Goal: Transaction & Acquisition: Book appointment/travel/reservation

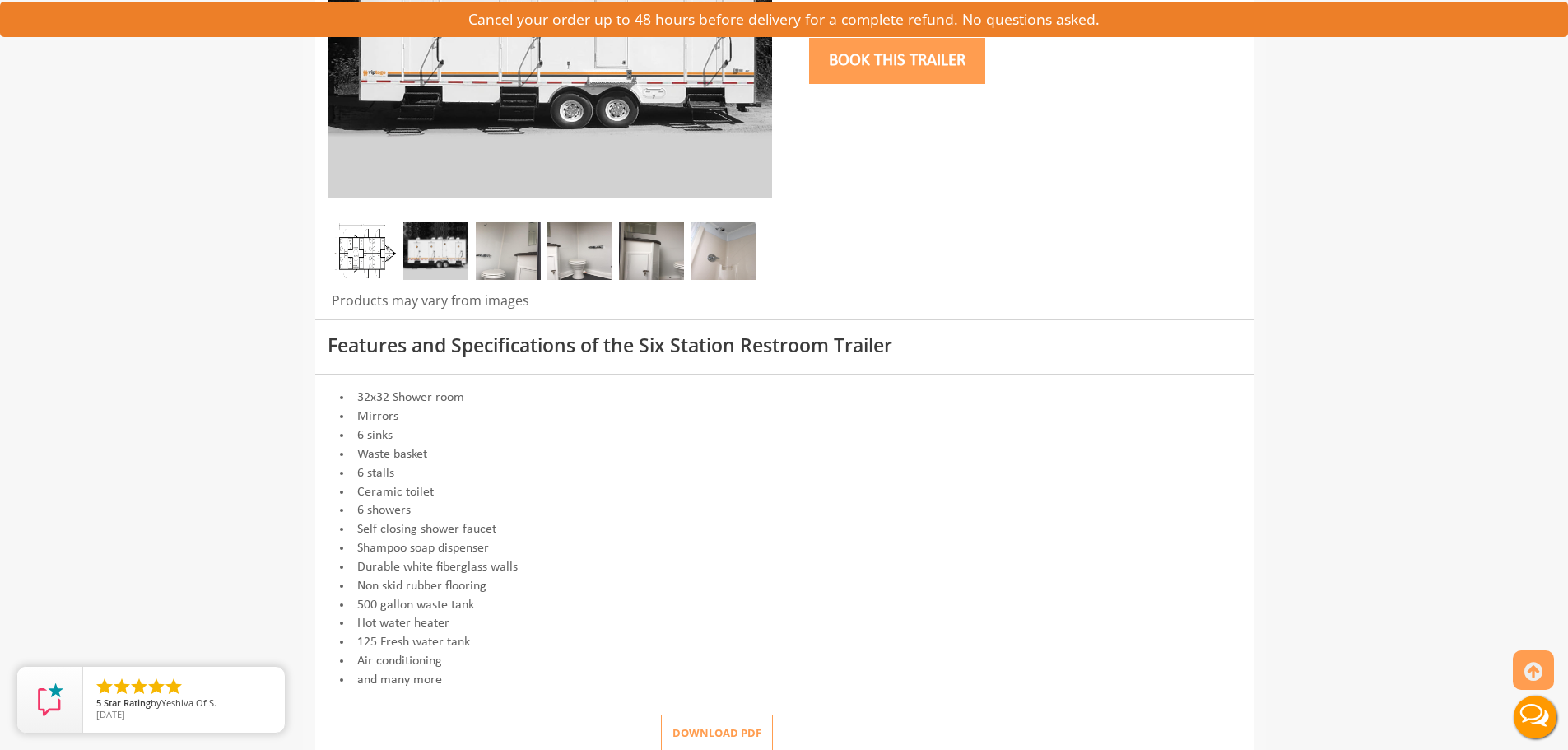
scroll to position [412, 0]
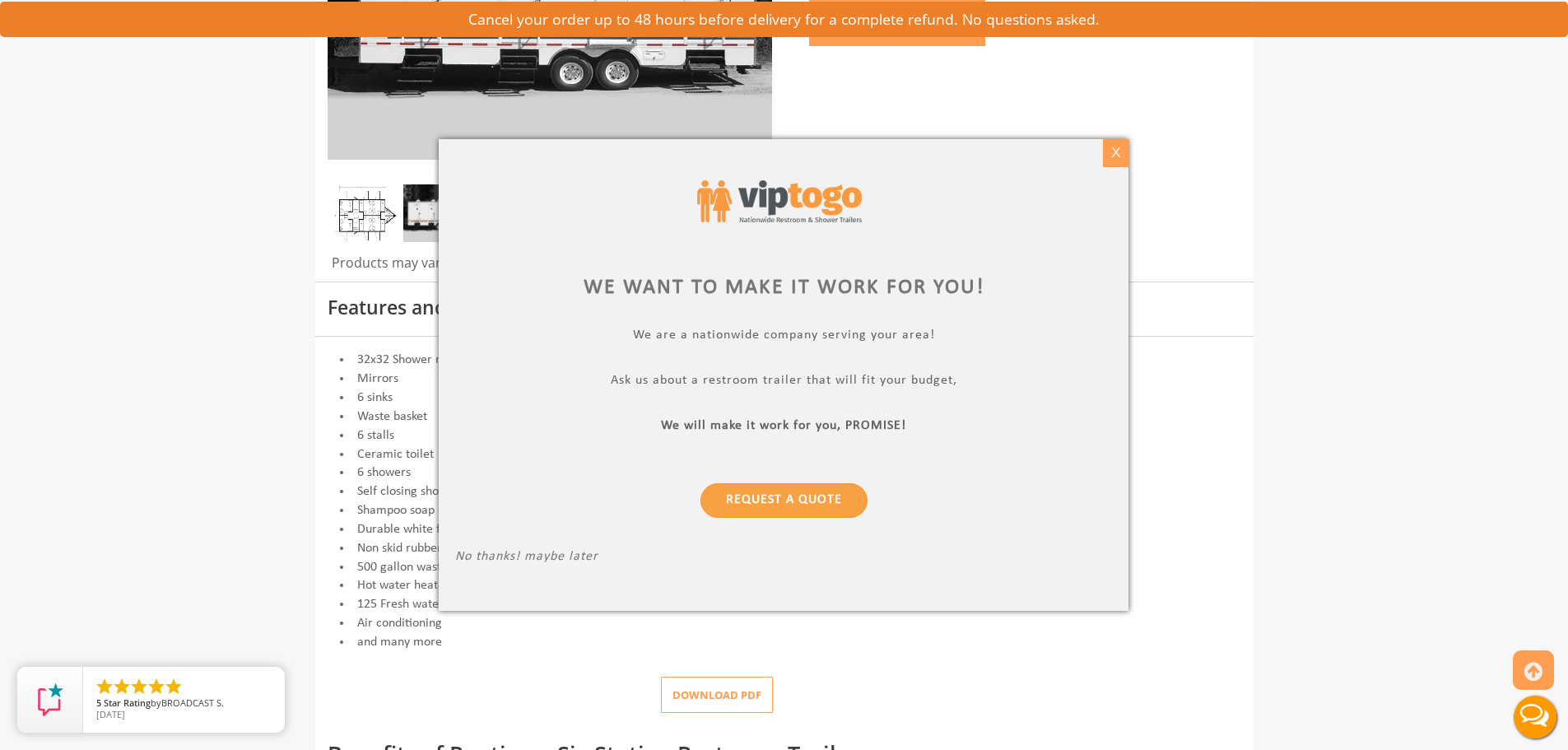
drag, startPoint x: 1130, startPoint y: 153, endPoint x: 1106, endPoint y: 165, distance: 26.8
click at [1109, 157] on div "X" at bounding box center [1115, 153] width 26 height 28
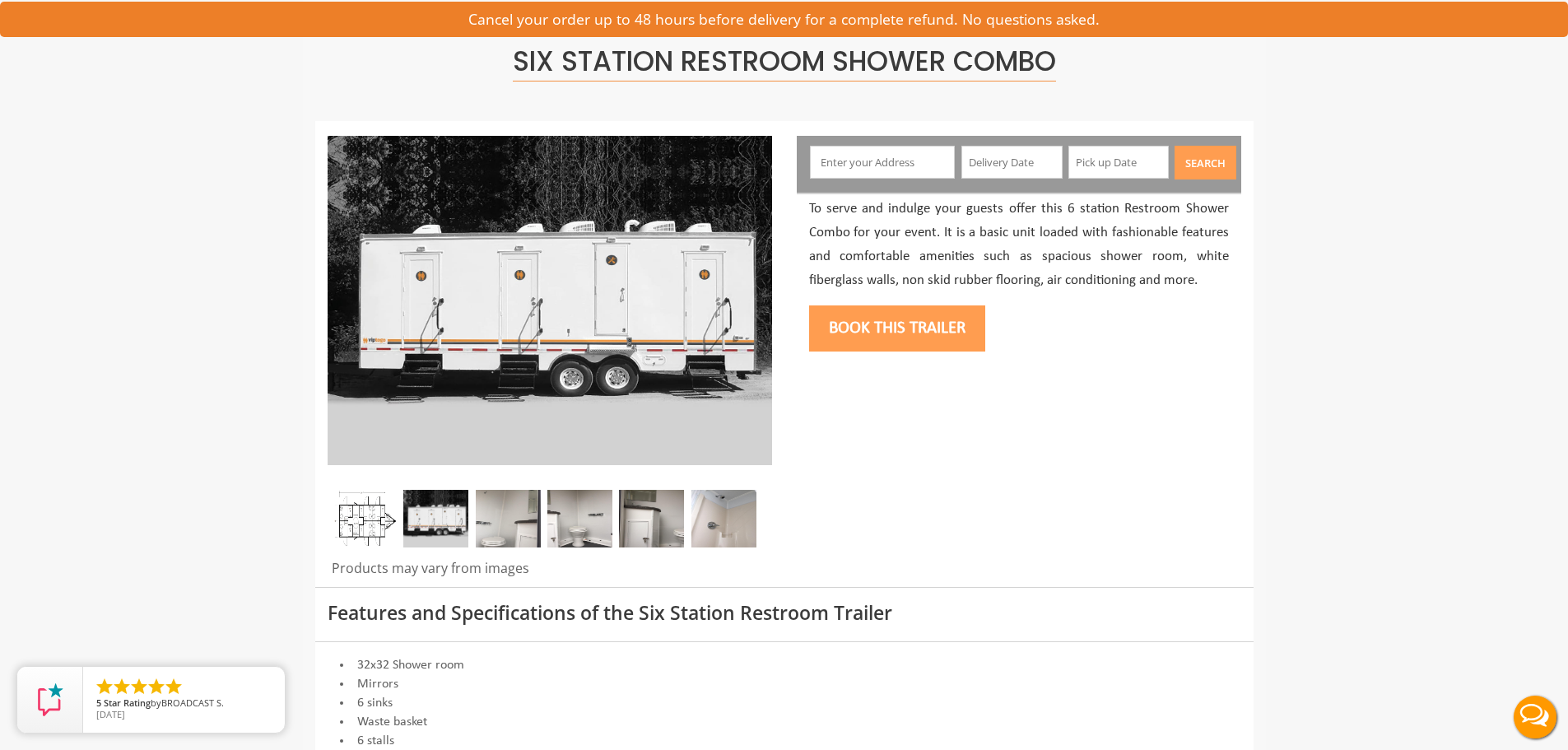
scroll to position [83, 0]
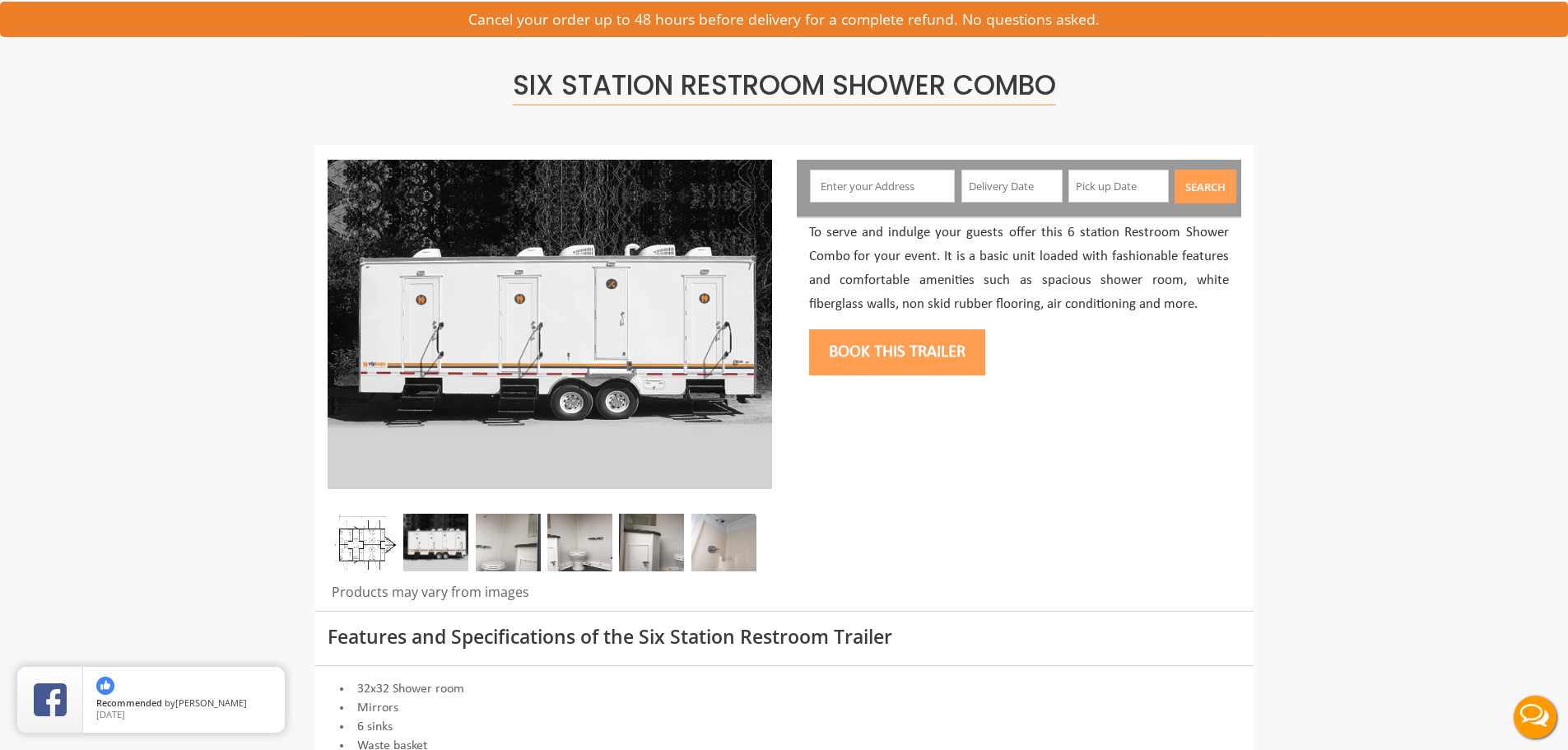
click at [909, 179] on input "text" at bounding box center [882, 186] width 145 height 33
type input "New Canaan, CT 06840, USA"
drag, startPoint x: 903, startPoint y: 213, endPoint x: 1015, endPoint y: 213, distance: 112.0
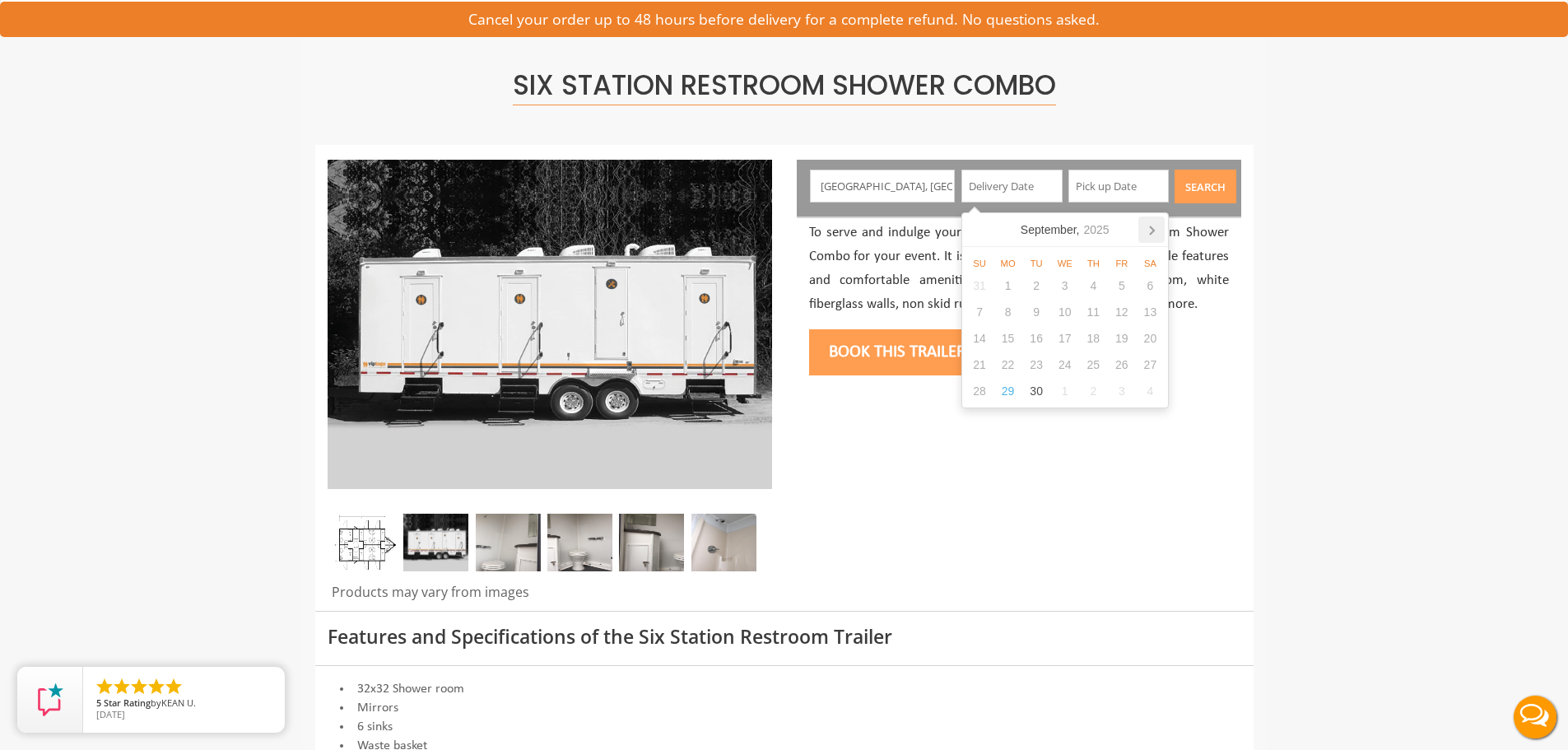
click at [1156, 228] on icon at bounding box center [1152, 230] width 26 height 26
click at [980, 311] on div "5" at bounding box center [980, 312] width 29 height 26
type input "10/05/2025"
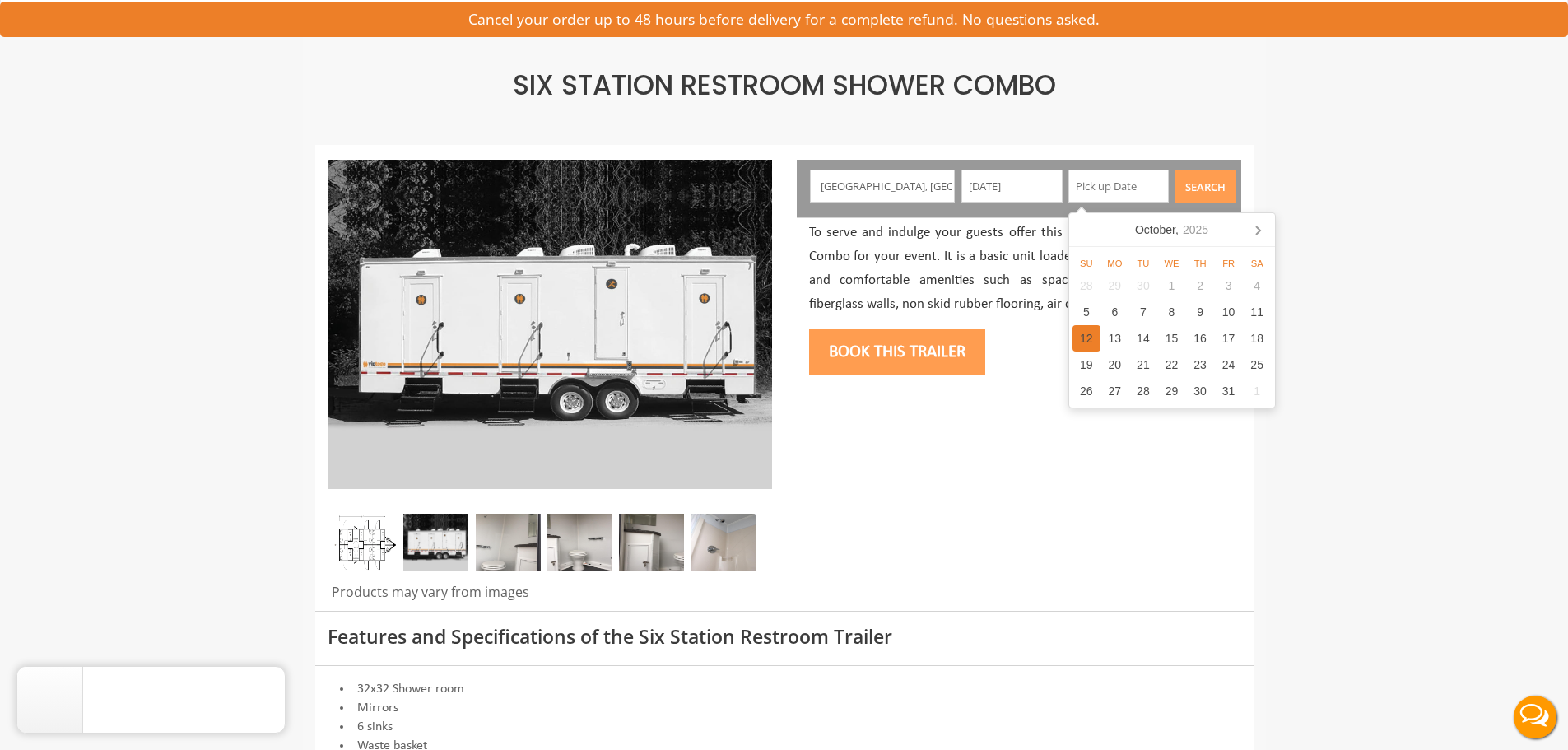
click at [1086, 340] on div "12" at bounding box center [1086, 338] width 29 height 26
type input "10/12/2025"
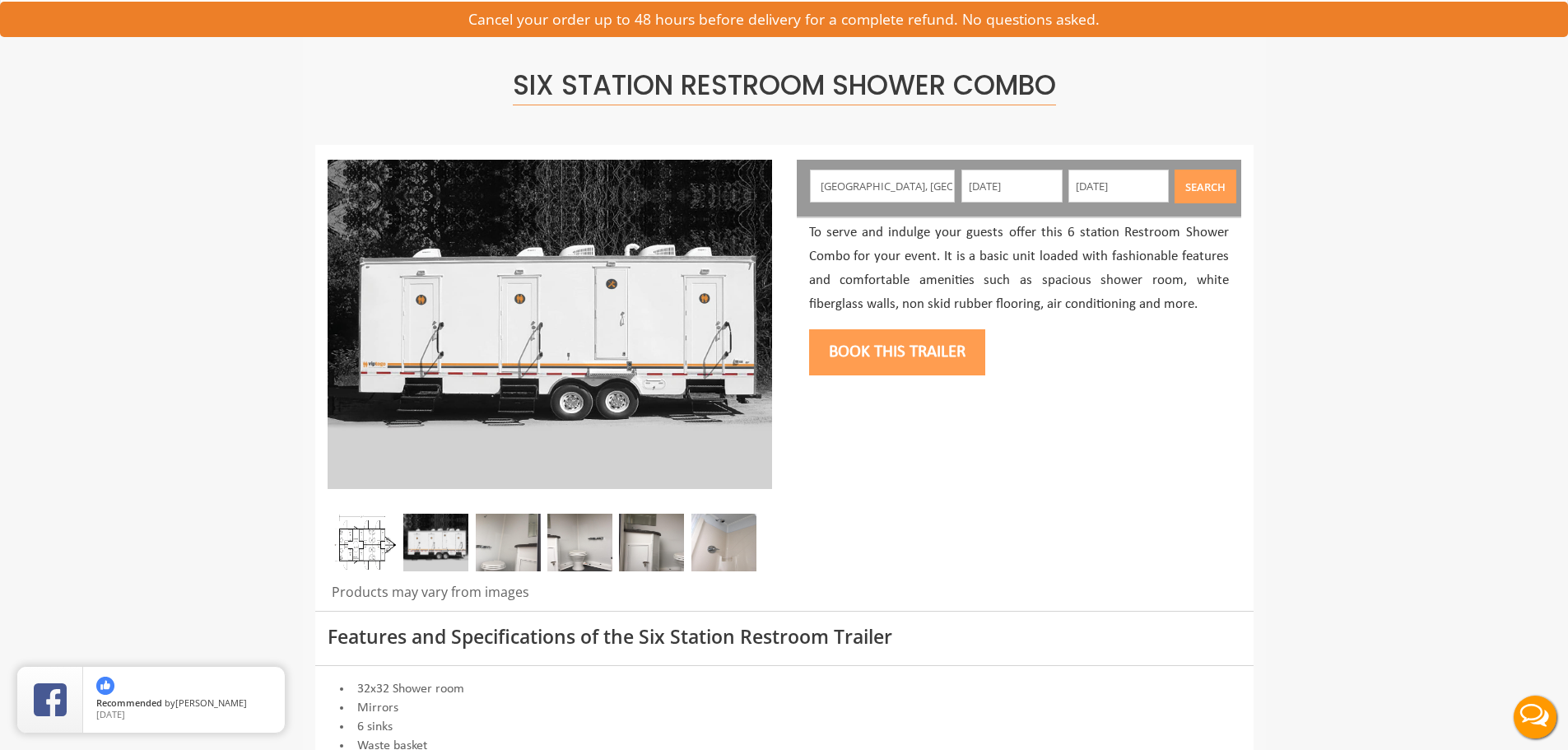
click at [1202, 191] on button "Search" at bounding box center [1205, 187] width 62 height 33
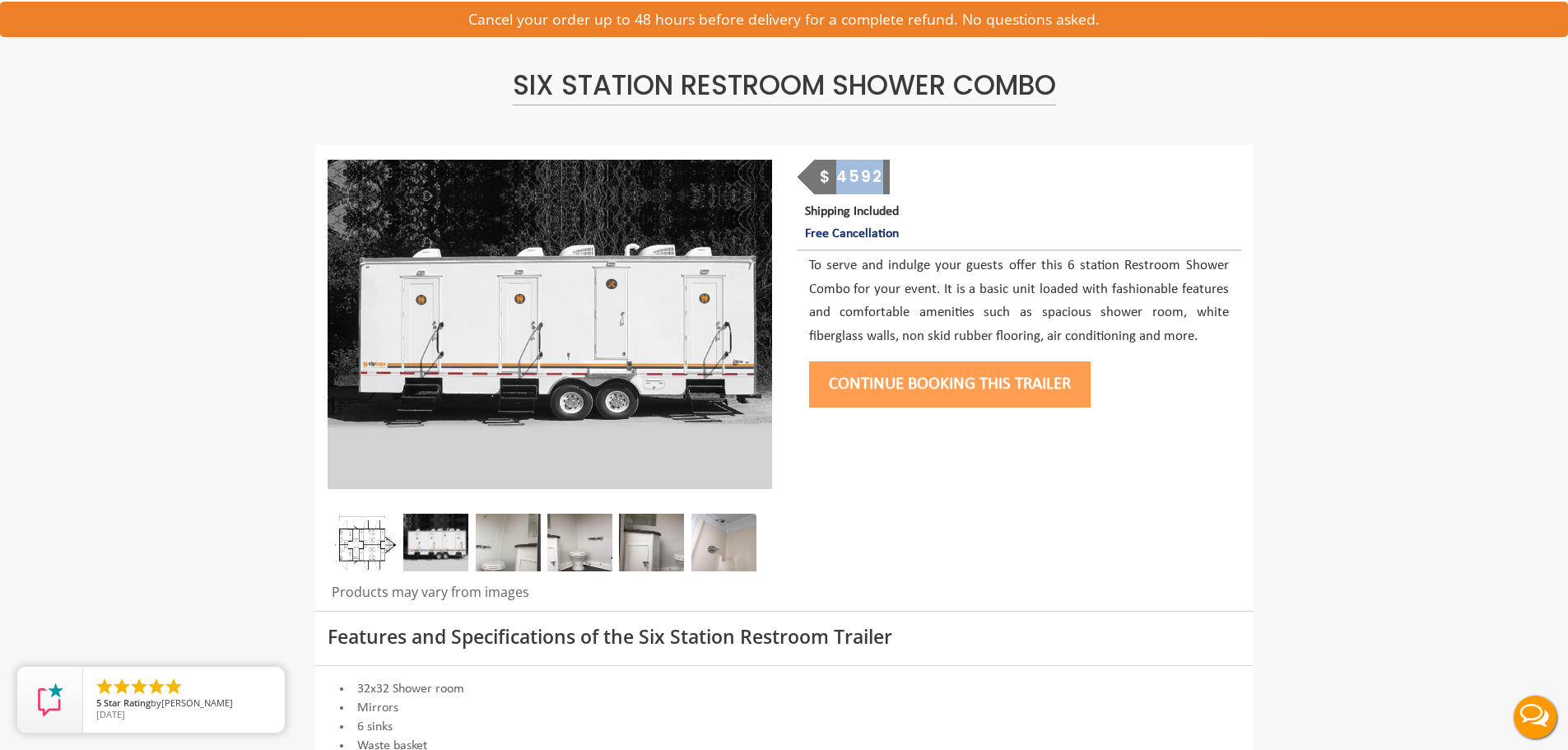
drag, startPoint x: 839, startPoint y: 172, endPoint x: 900, endPoint y: 172, distance: 61.0
click at [900, 172] on div "$ 4592 Shipping Included Free Cancellation" at bounding box center [1019, 202] width 445 height 85
copy div "4592"
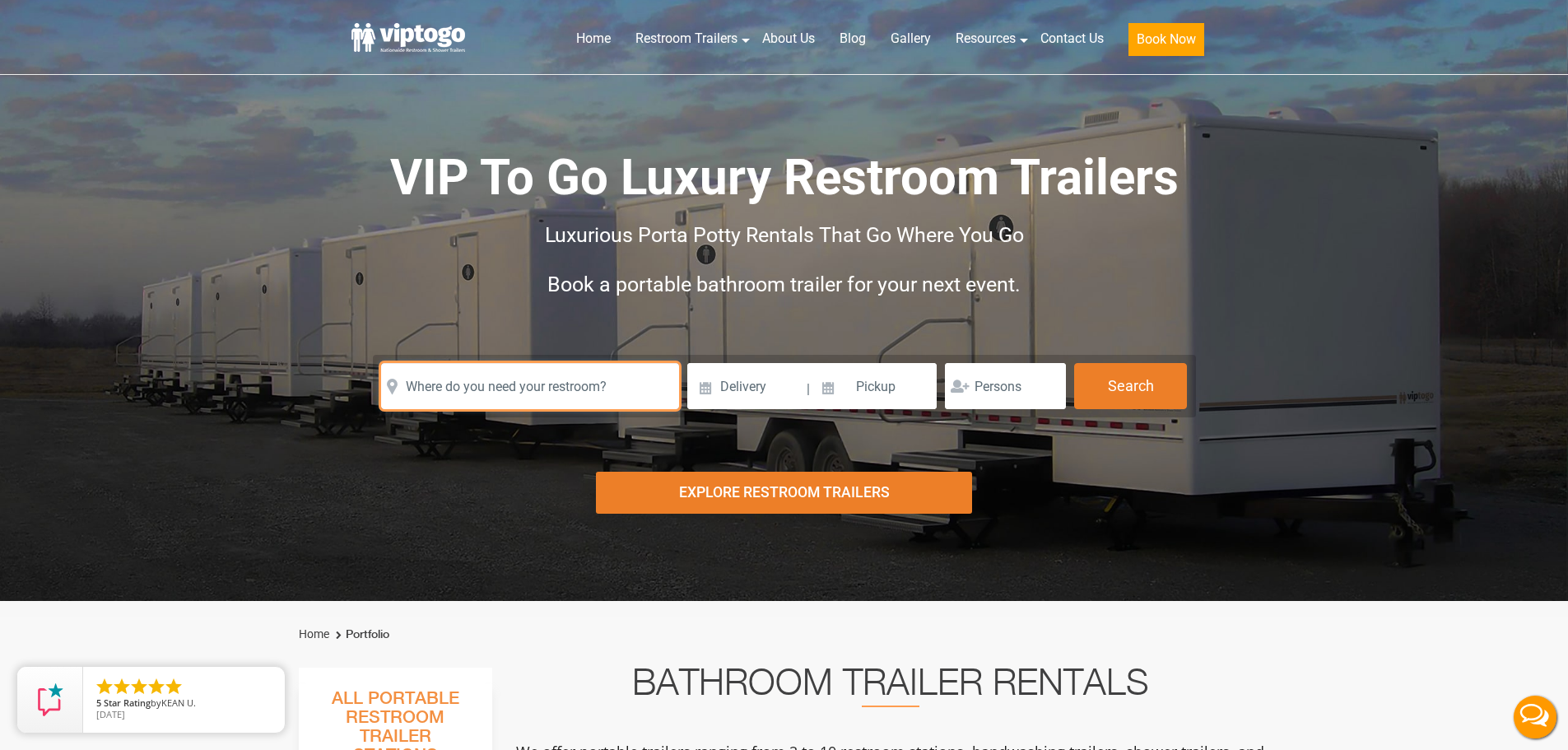
click at [589, 377] on input "text" at bounding box center [530, 386] width 298 height 46
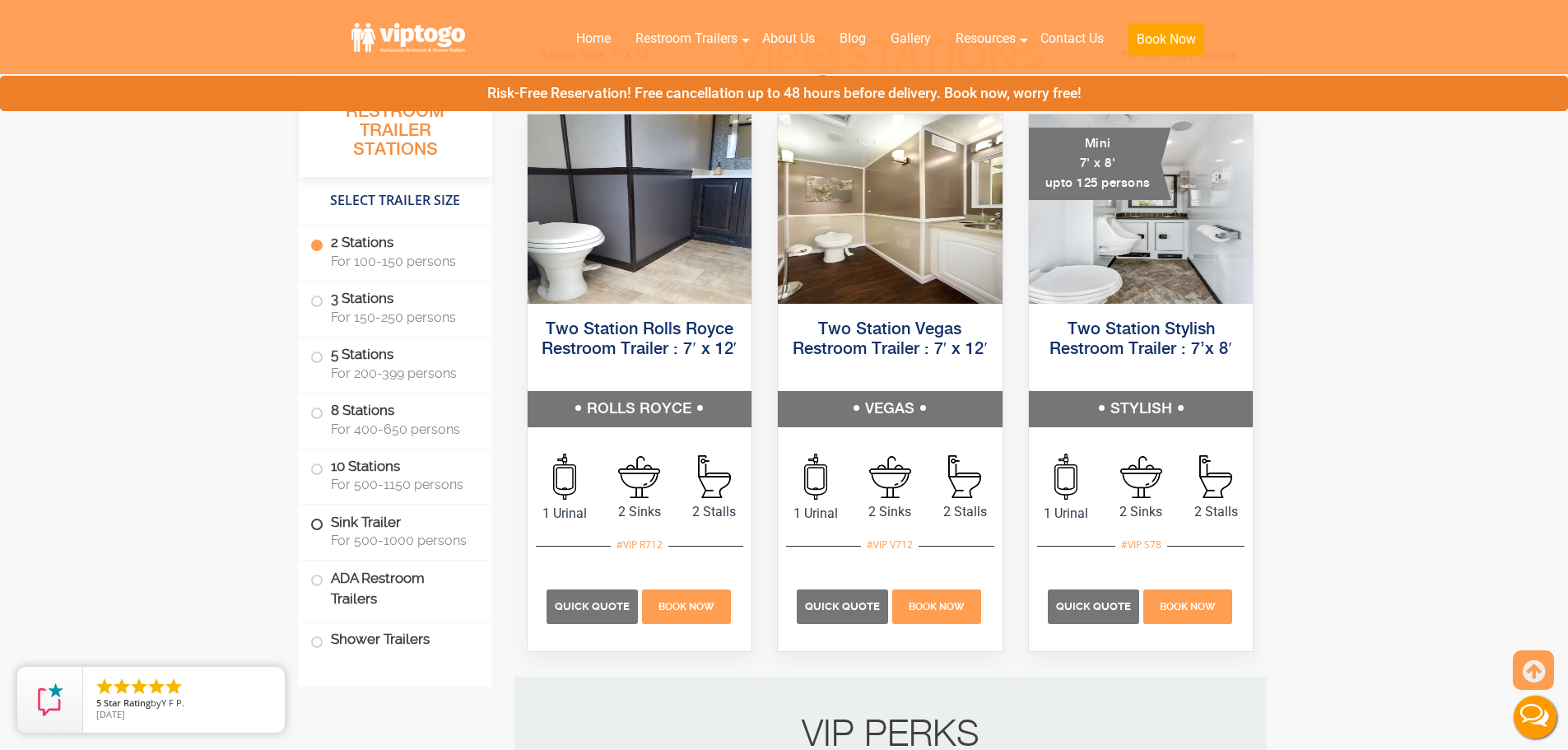
scroll to position [906, 0]
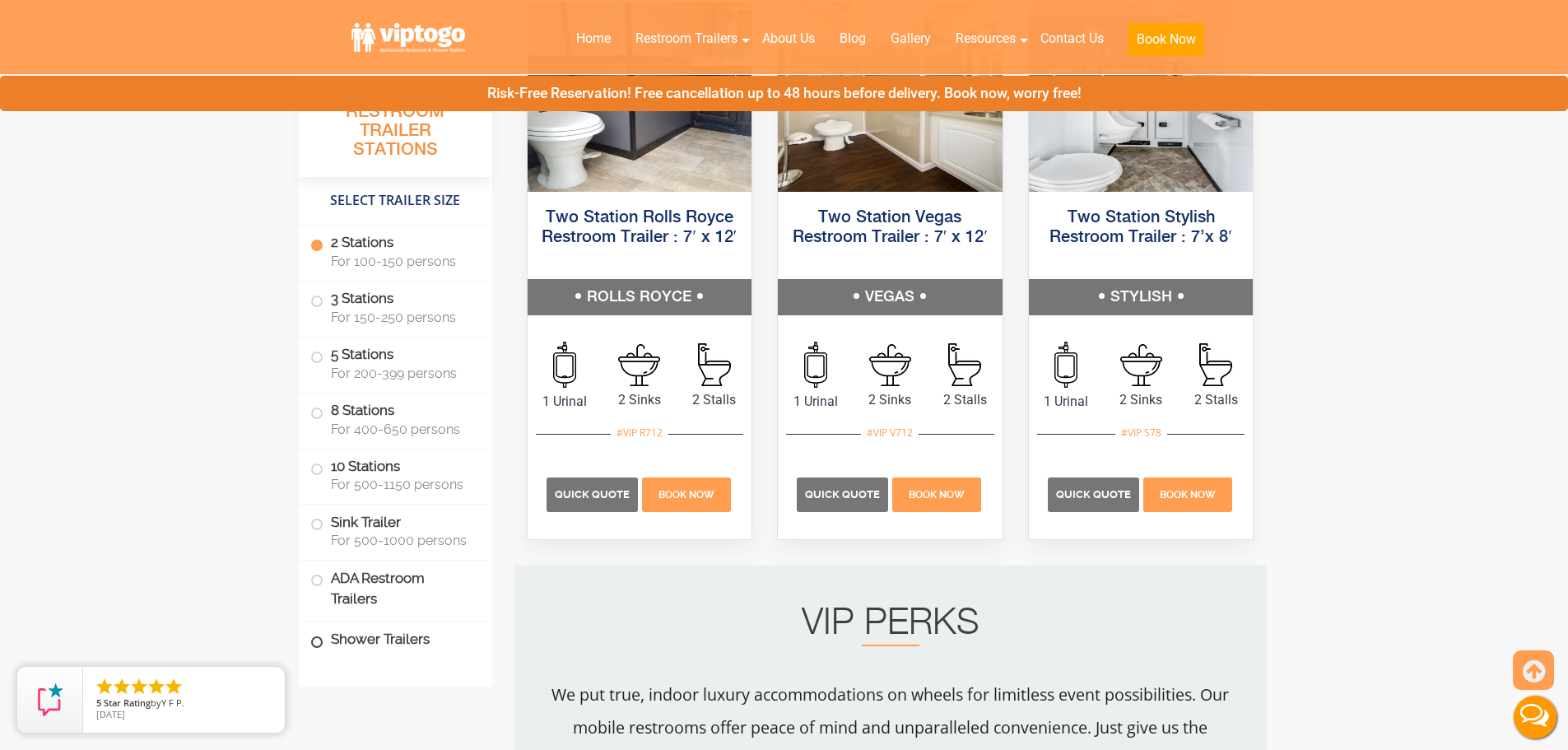
click at [411, 637] on label "Shower Trailers" at bounding box center [396, 640] width 171 height 35
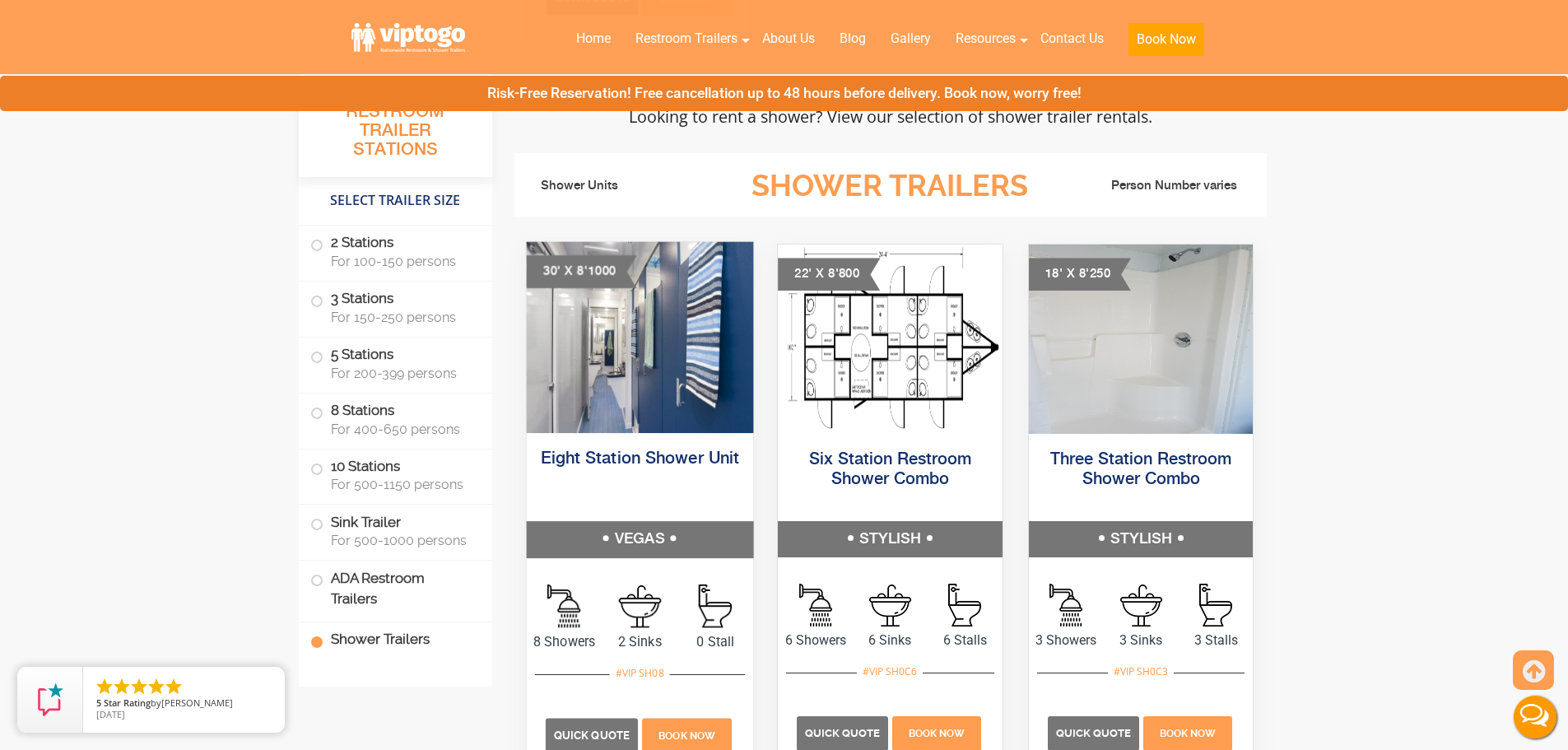
scroll to position [6338, 0]
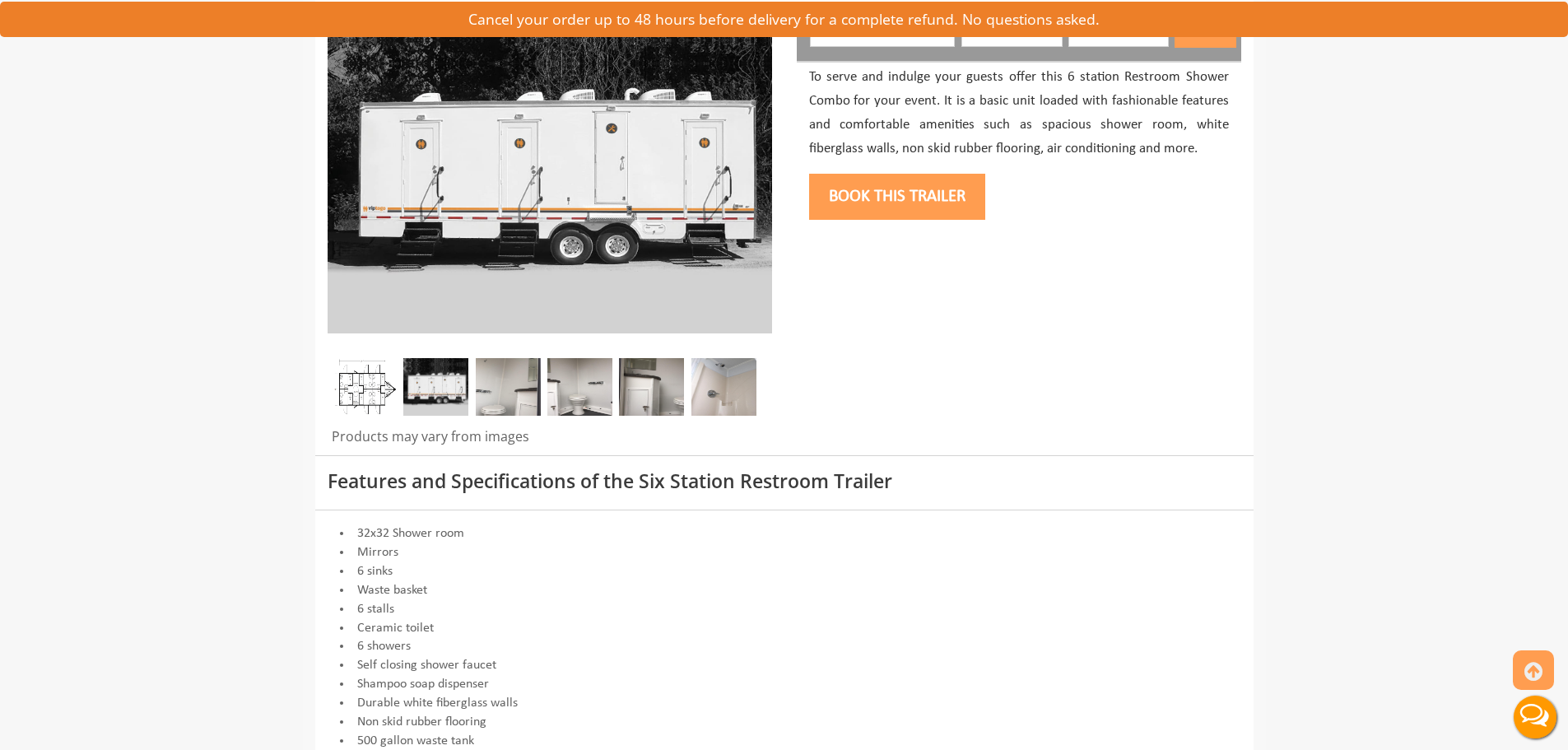
scroll to position [179, 0]
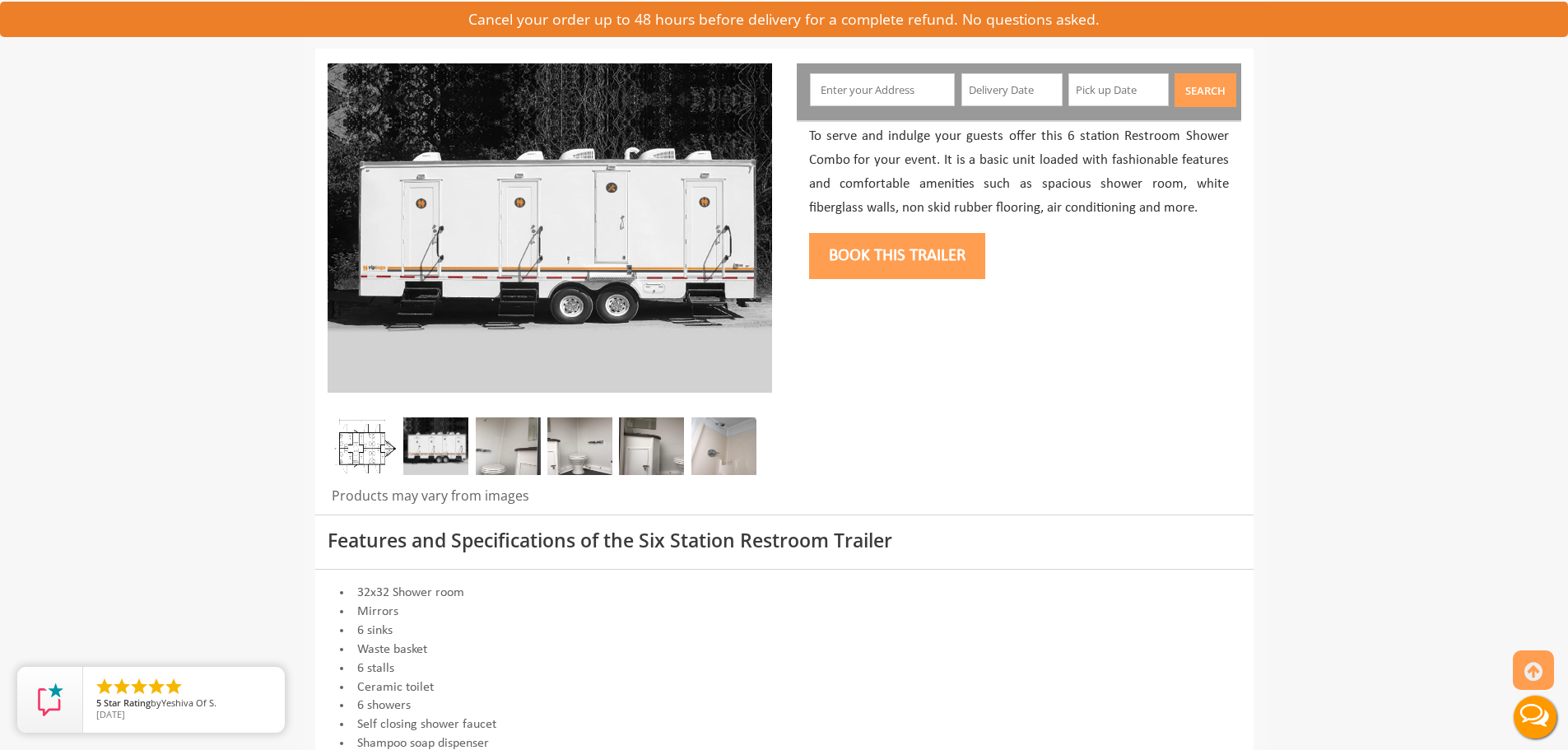
click at [430, 464] on img at bounding box center [436, 445] width 65 height 57
click at [564, 319] on img at bounding box center [549, 228] width 445 height 329
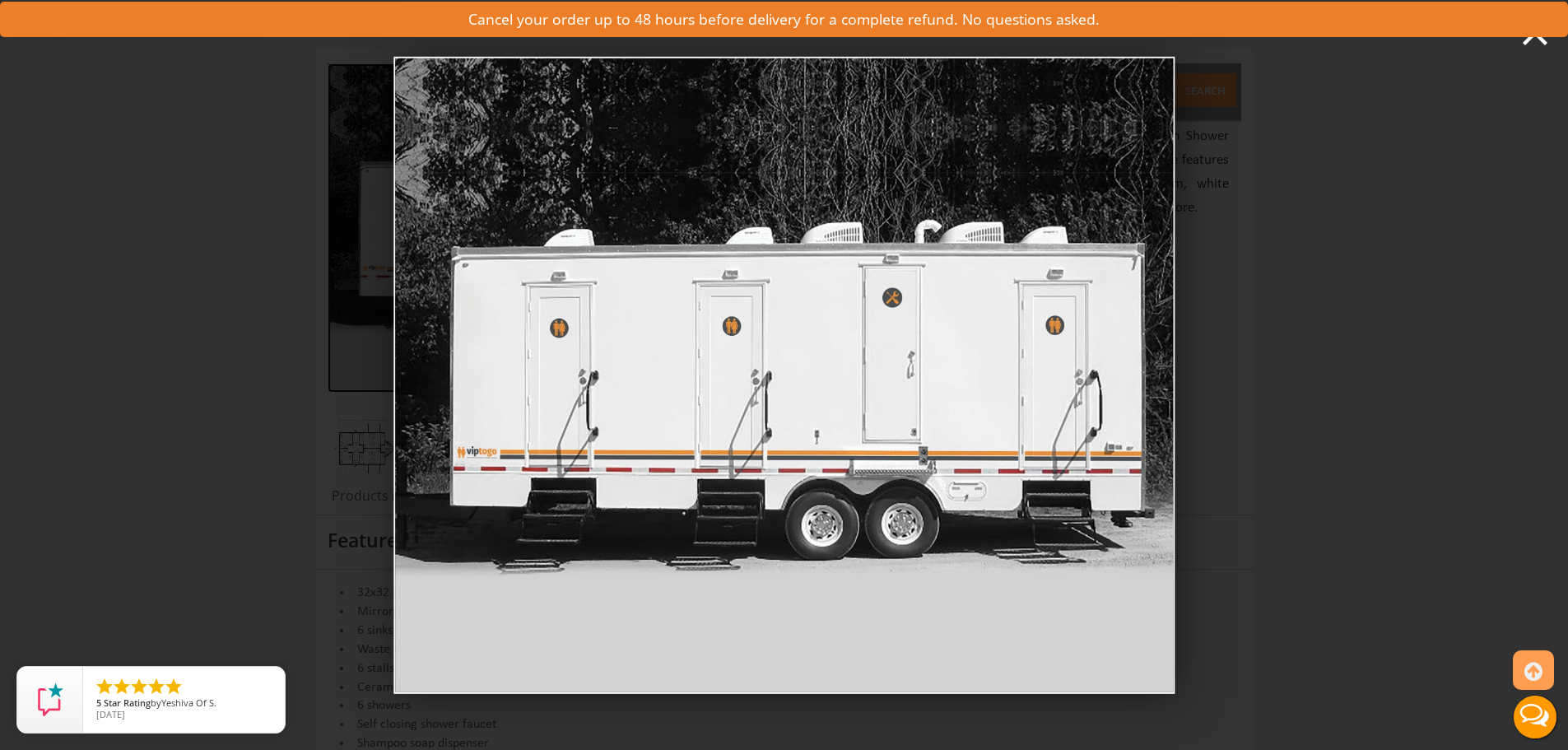
click at [1310, 258] on div "Full image for six shower combo restroom trailer demo0" at bounding box center [784, 375] width 1568 height 750
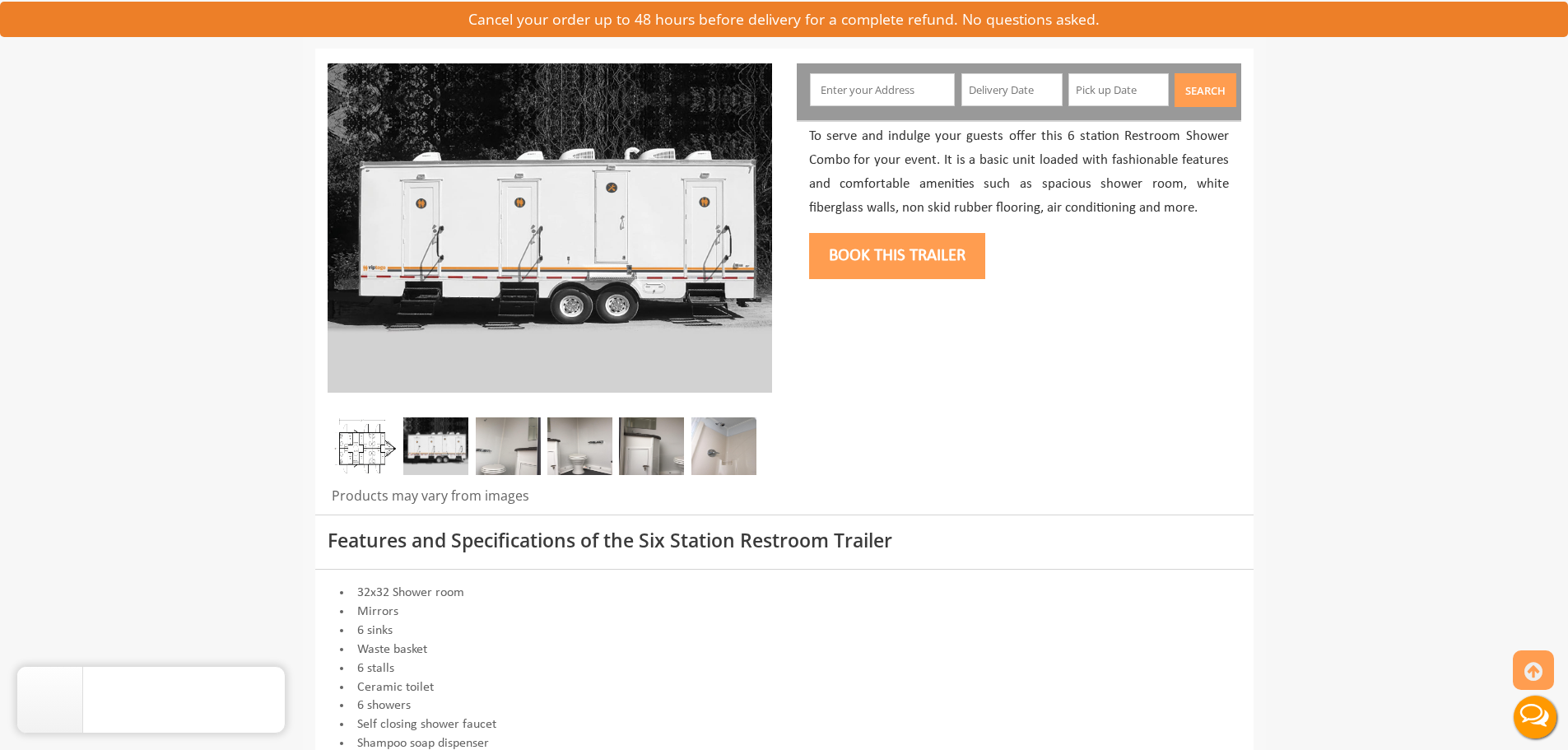
click at [506, 441] on img at bounding box center [508, 445] width 65 height 57
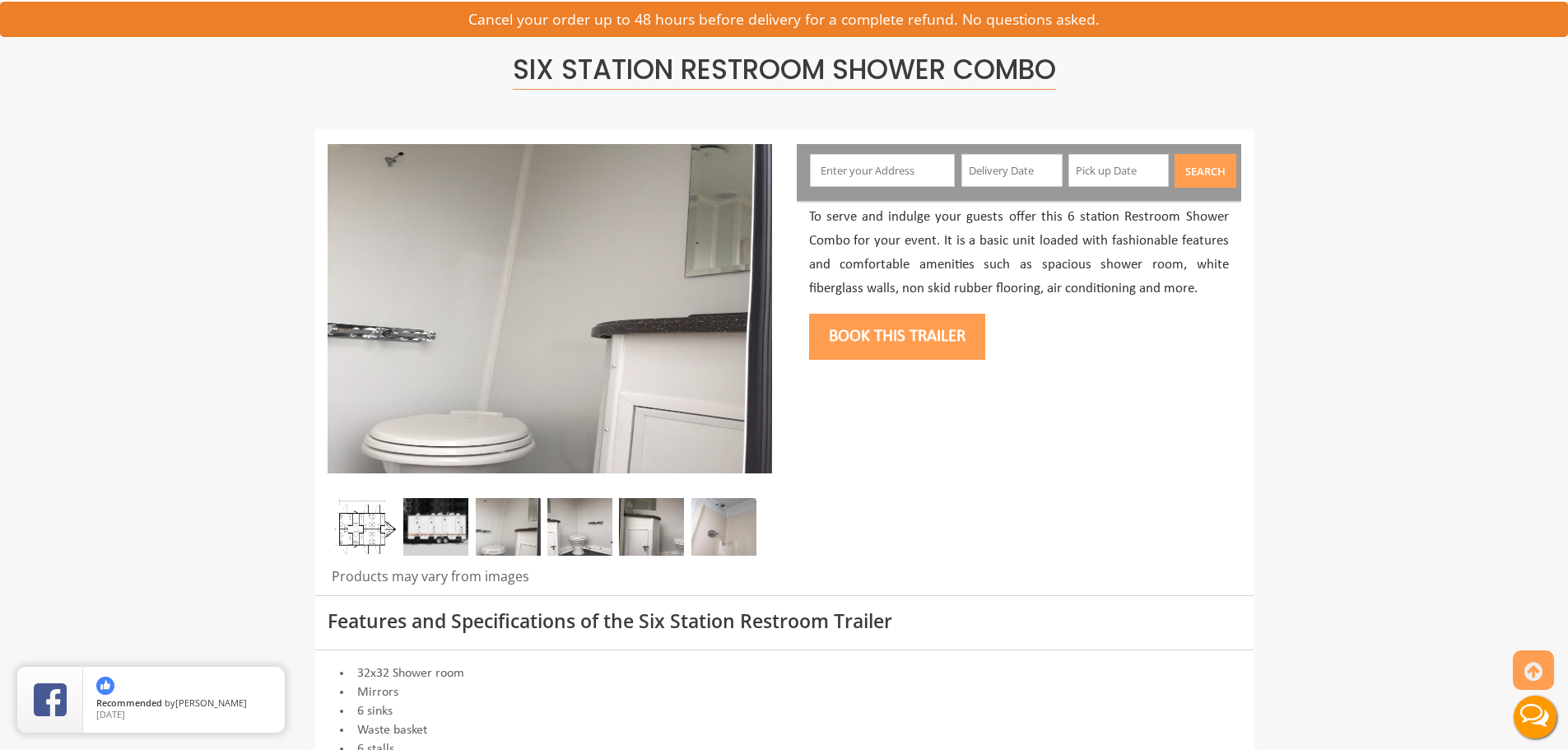
scroll to position [96, 0]
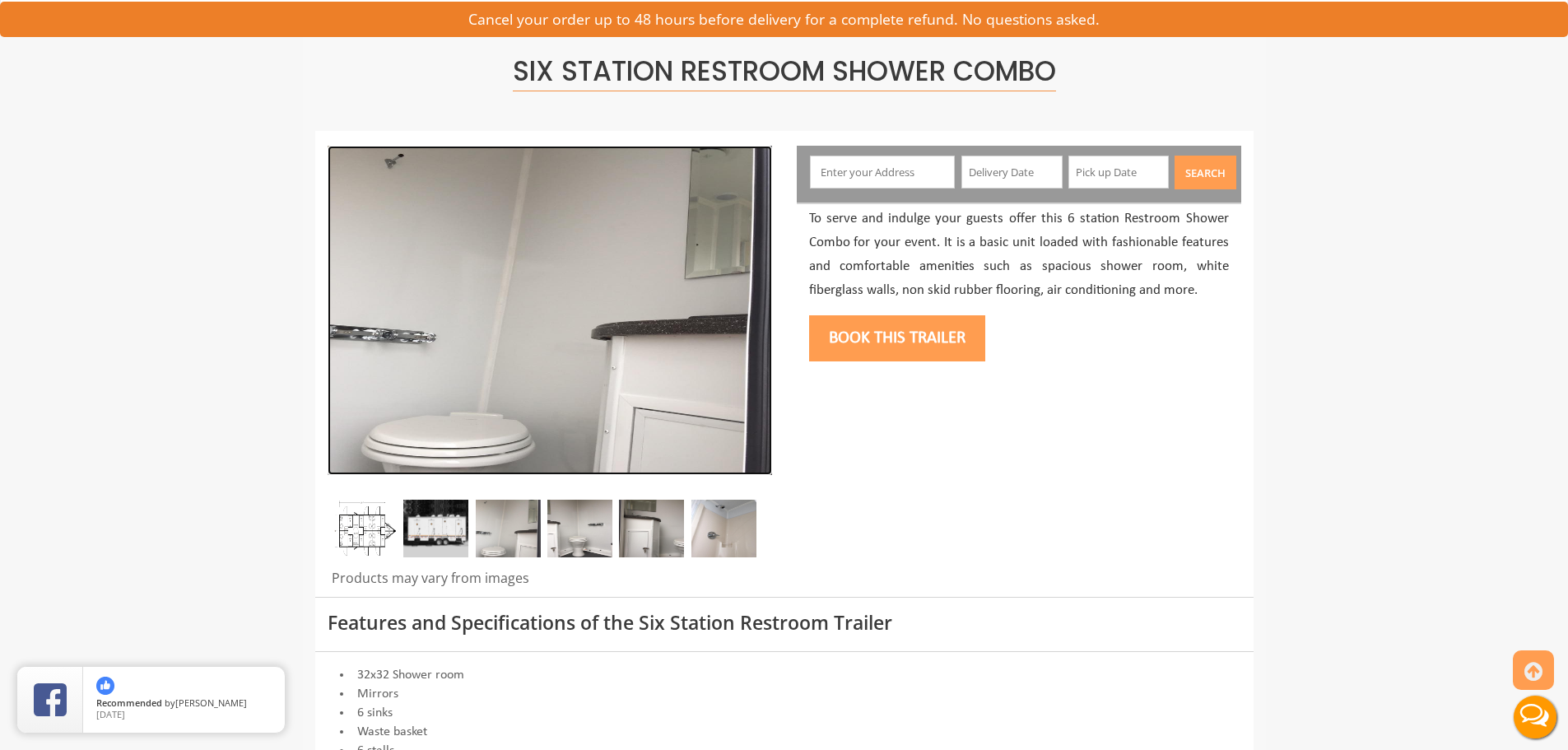
click at [609, 336] on img at bounding box center [549, 311] width 445 height 329
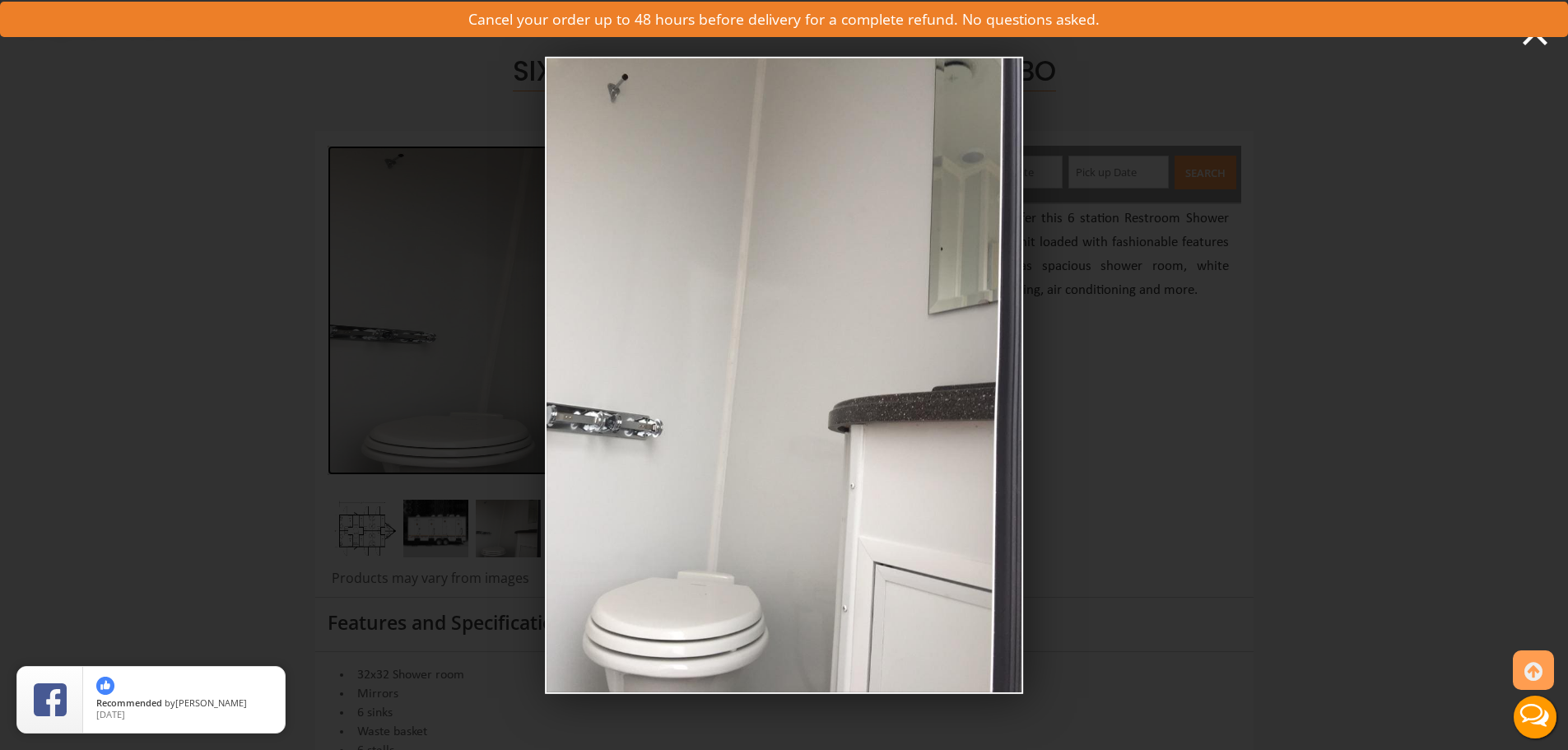
drag, startPoint x: 1137, startPoint y: 219, endPoint x: 854, endPoint y: 268, distance: 287.2
click at [1541, 41] on icon at bounding box center [1535, 33] width 37 height 37
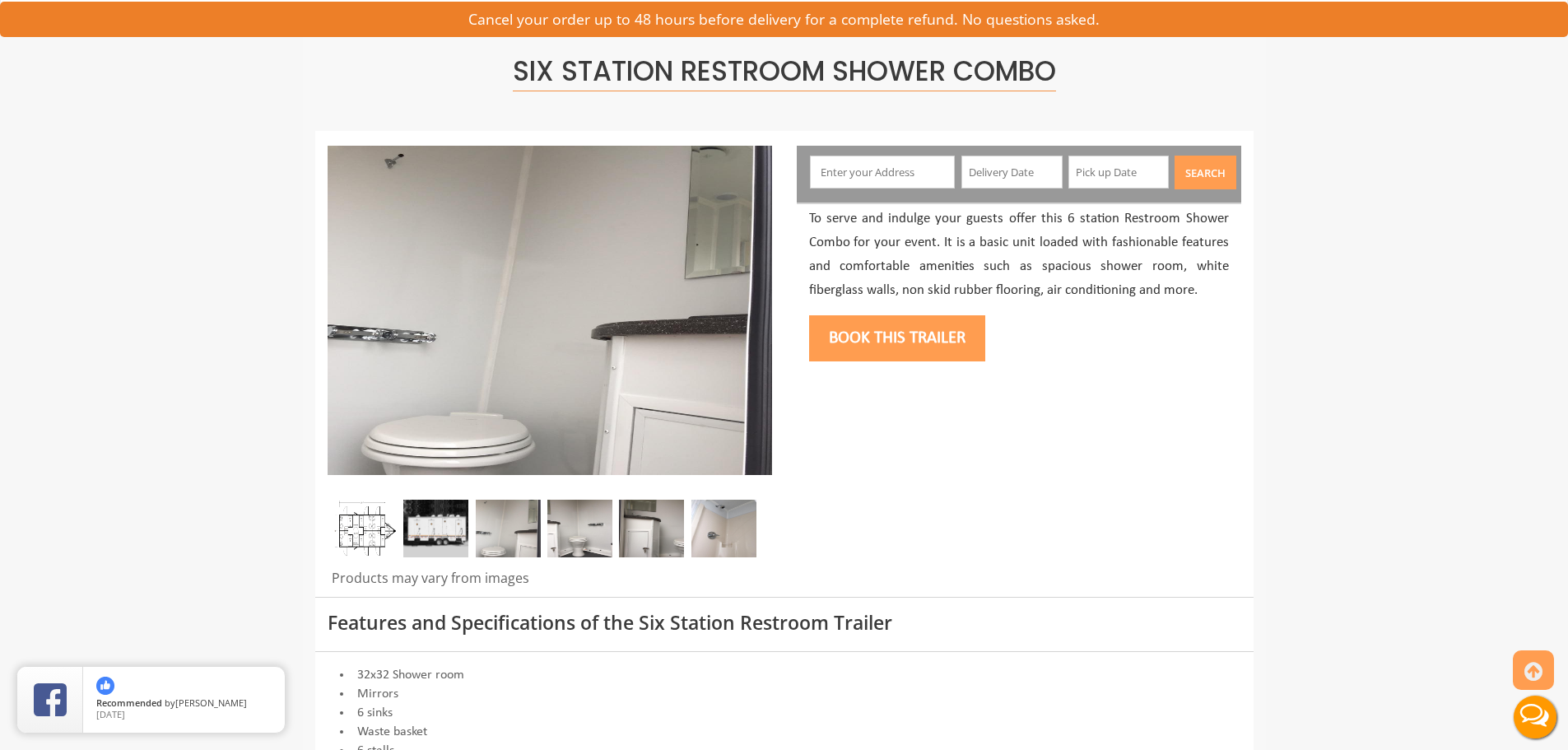
click at [573, 540] on img at bounding box center [580, 528] width 65 height 57
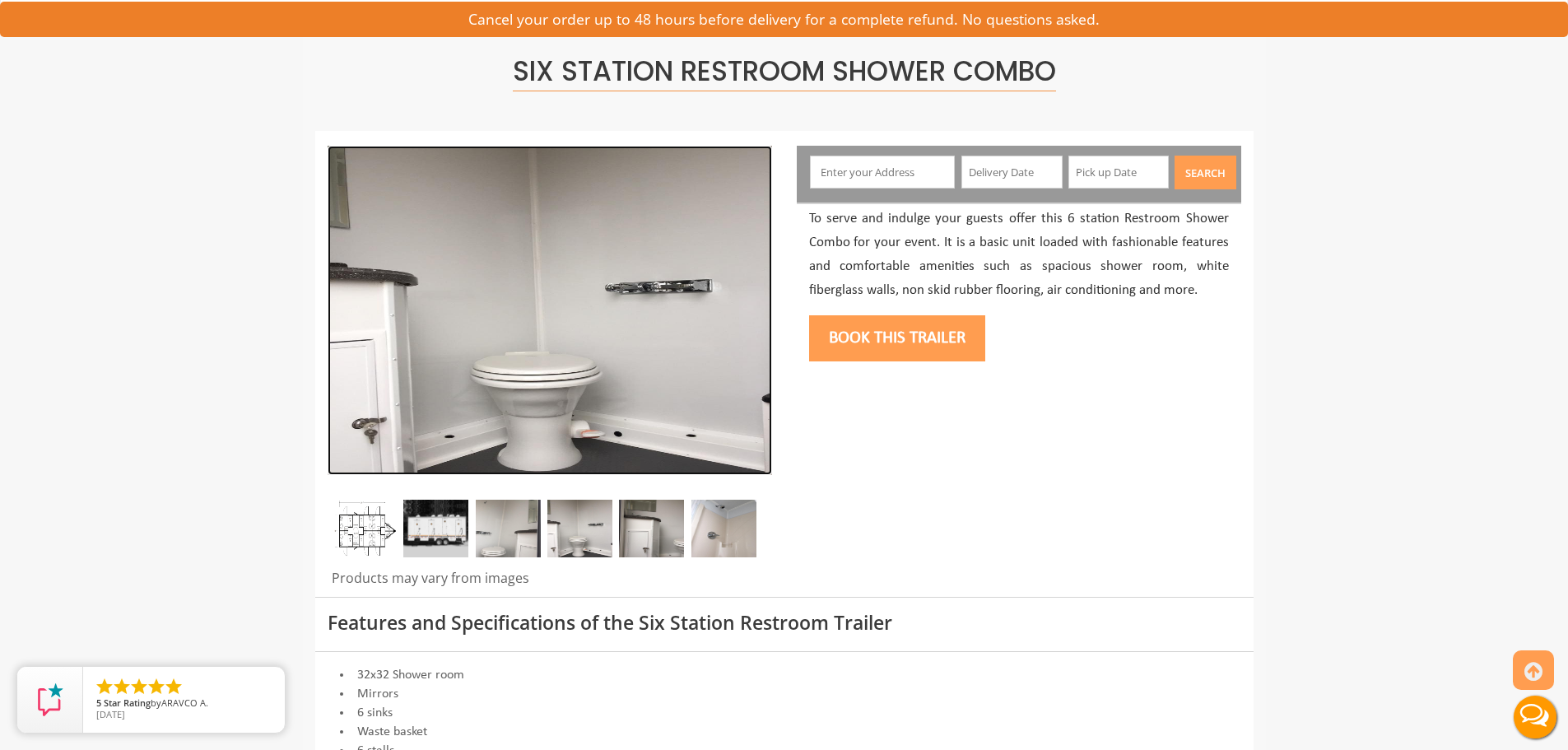
click at [630, 326] on img at bounding box center [549, 311] width 445 height 329
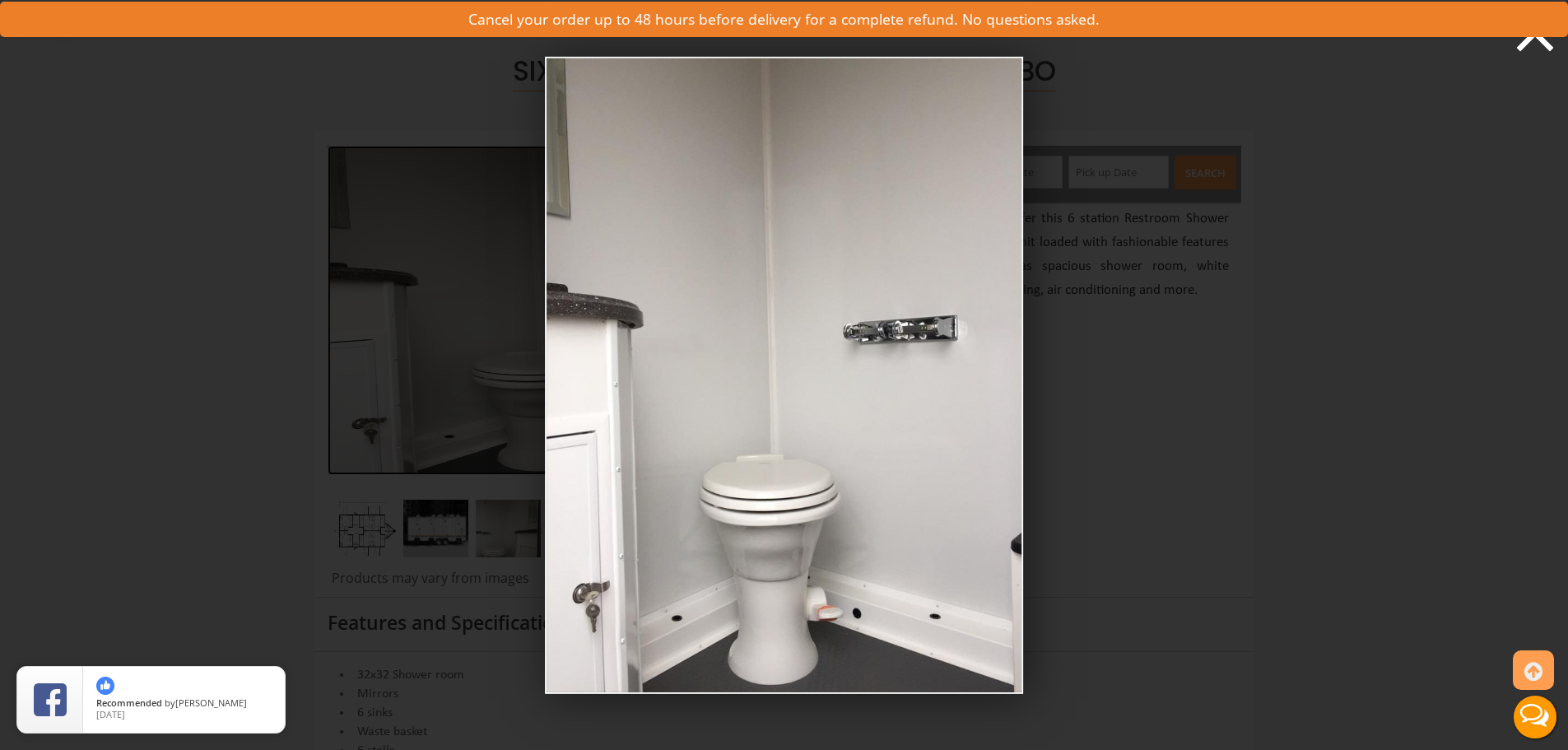
click at [1527, 45] on icon at bounding box center [1535, 33] width 37 height 37
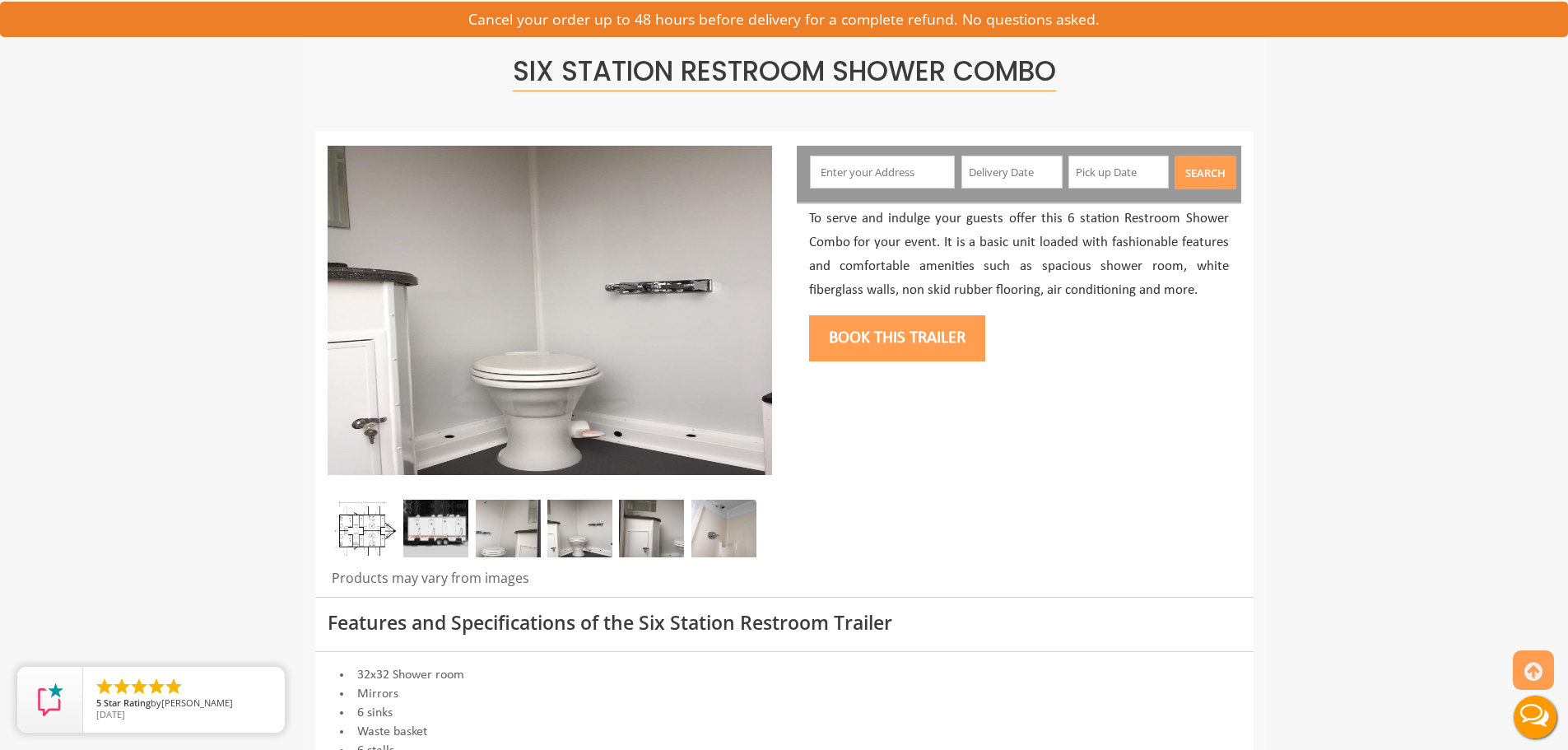
drag, startPoint x: 665, startPoint y: 533, endPoint x: 674, endPoint y: 540, distance: 11.4
click at [666, 533] on img at bounding box center [651, 528] width 65 height 57
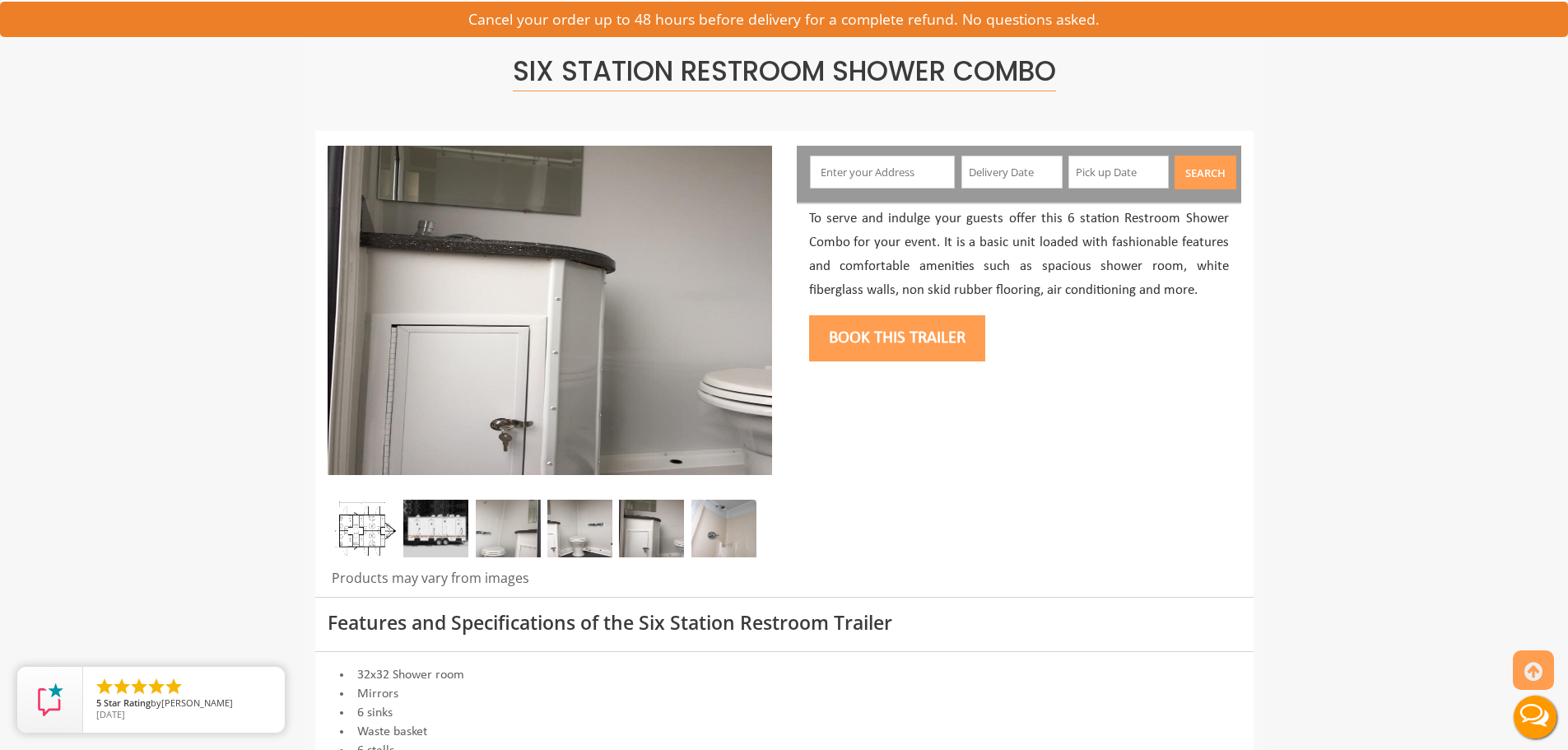
click at [657, 527] on img at bounding box center [651, 528] width 65 height 57
click at [655, 419] on img at bounding box center [549, 311] width 445 height 329
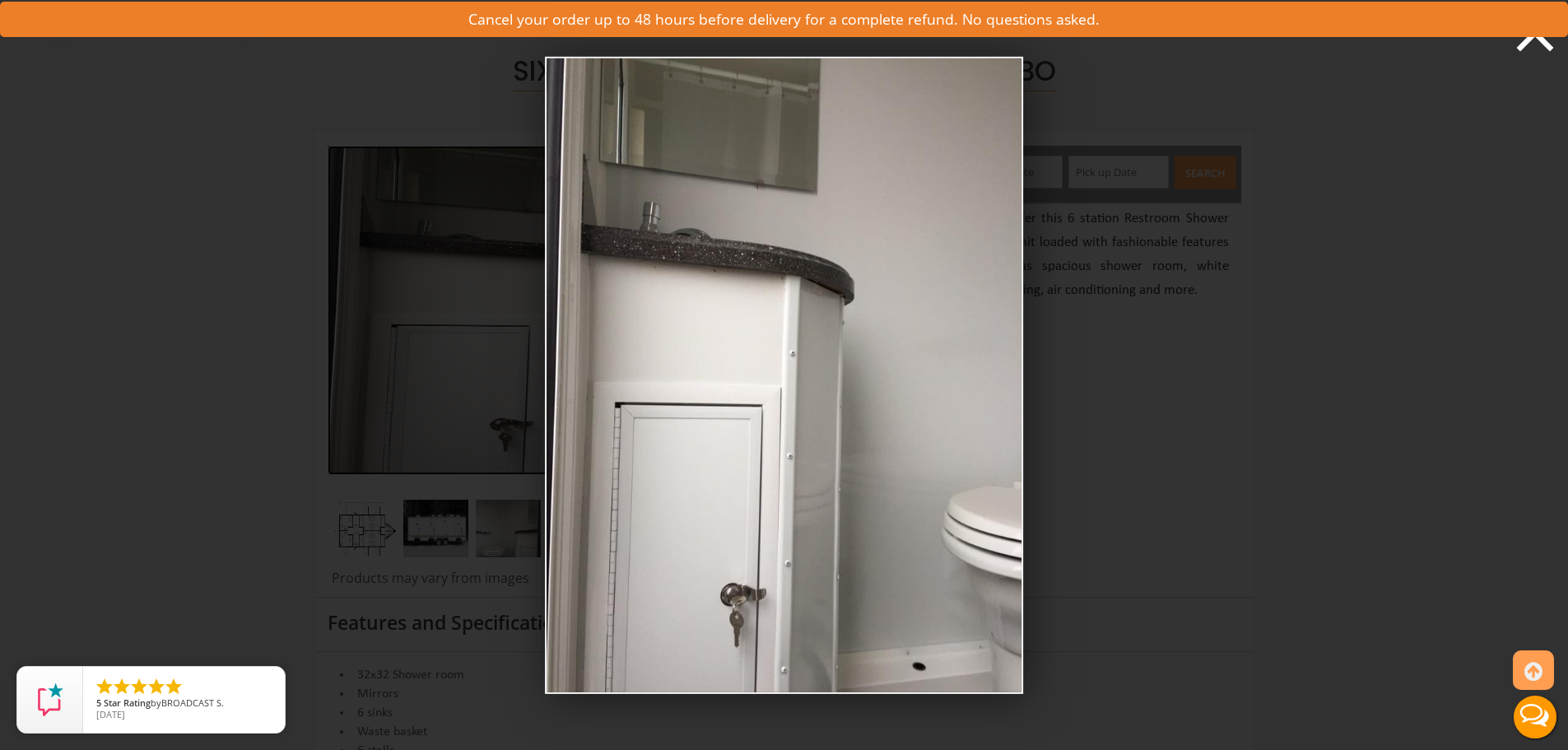
click at [1533, 44] on icon at bounding box center [1535, 33] width 49 height 49
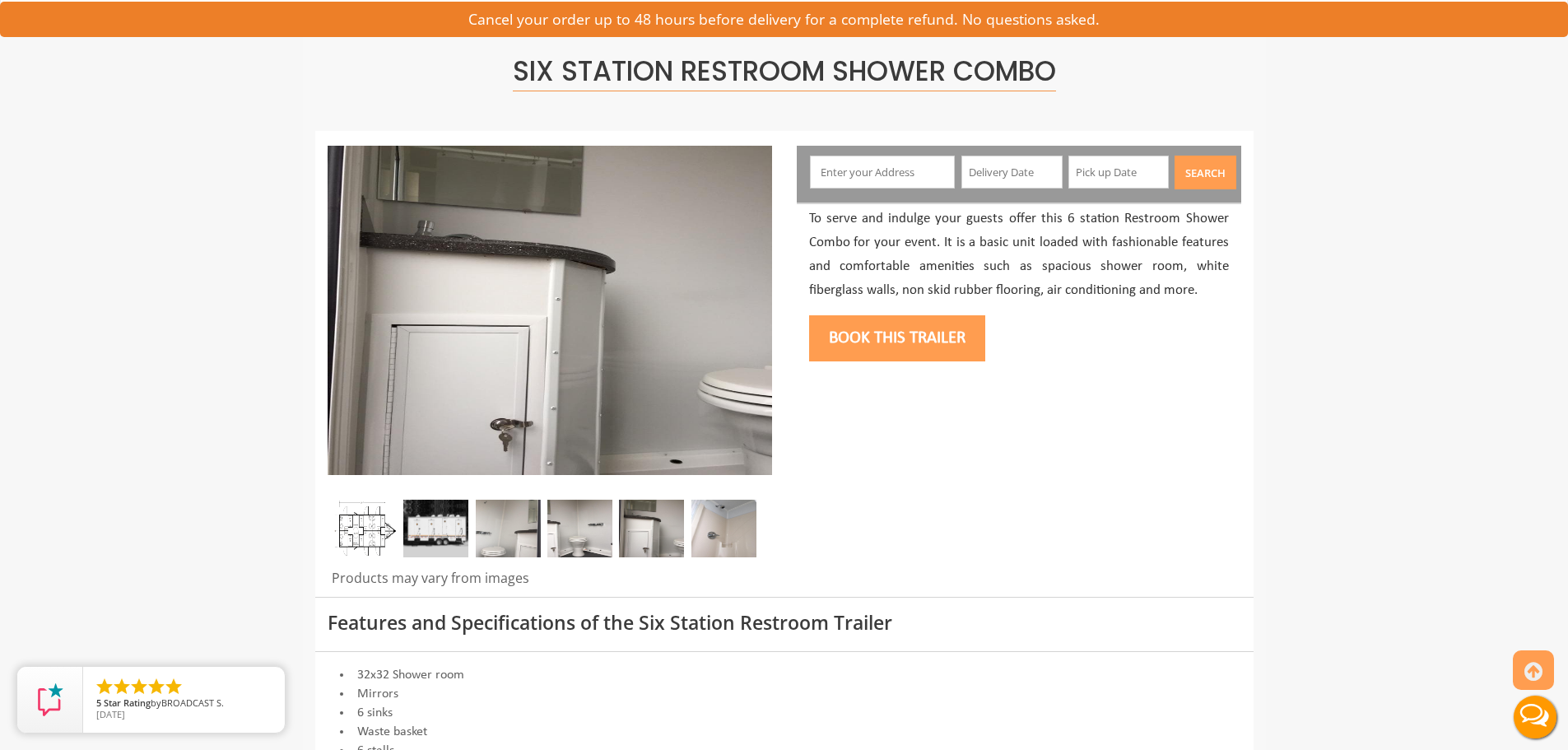
click at [741, 530] on img at bounding box center [724, 528] width 65 height 57
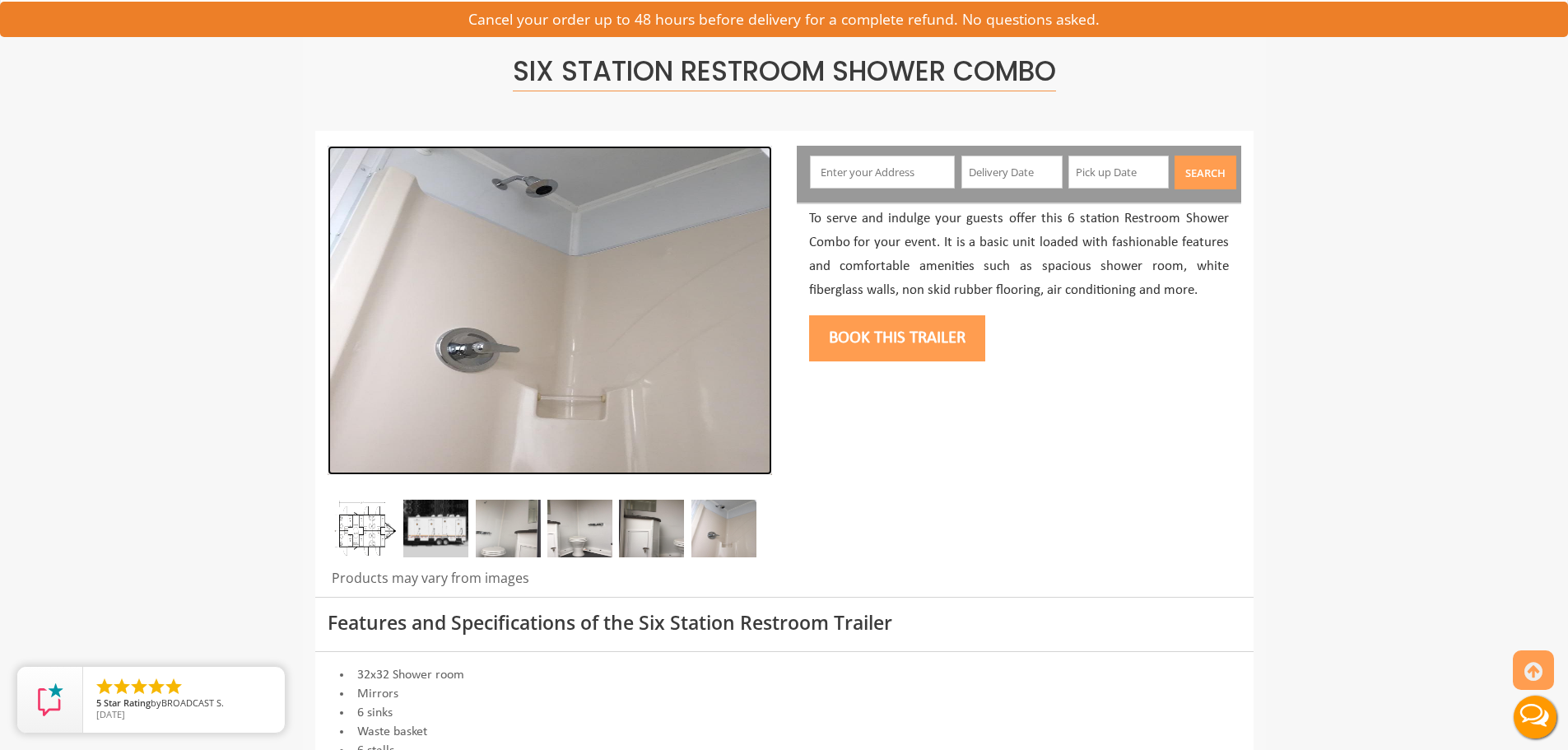
click at [712, 350] on img at bounding box center [549, 311] width 445 height 329
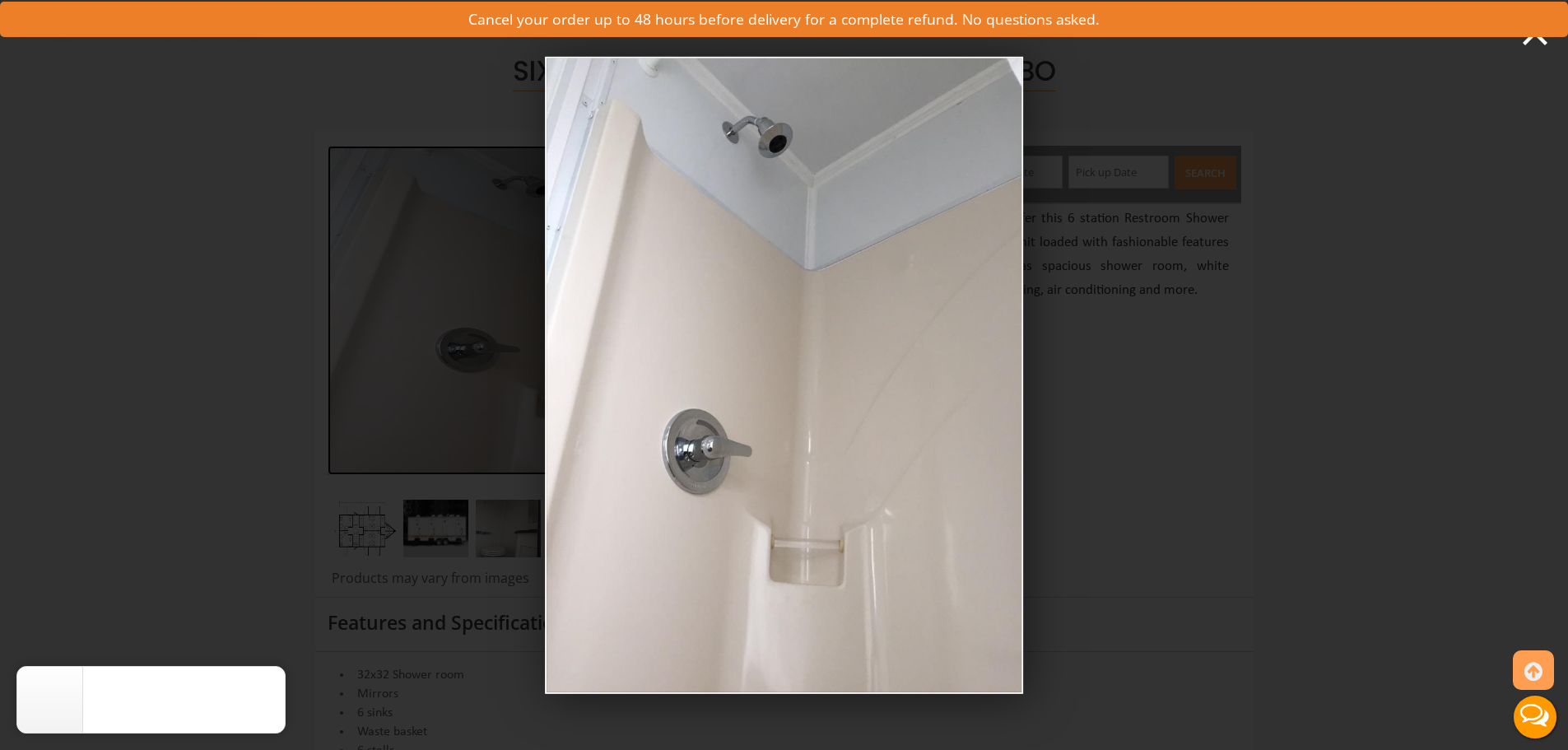
drag, startPoint x: 431, startPoint y: 413, endPoint x: 501, endPoint y: 395, distance: 72.3
click at [431, 413] on div "Full image for six shower combo restroom trailer demo0" at bounding box center [784, 375] width 1568 height 750
